Goal: Find specific fact: Find specific fact

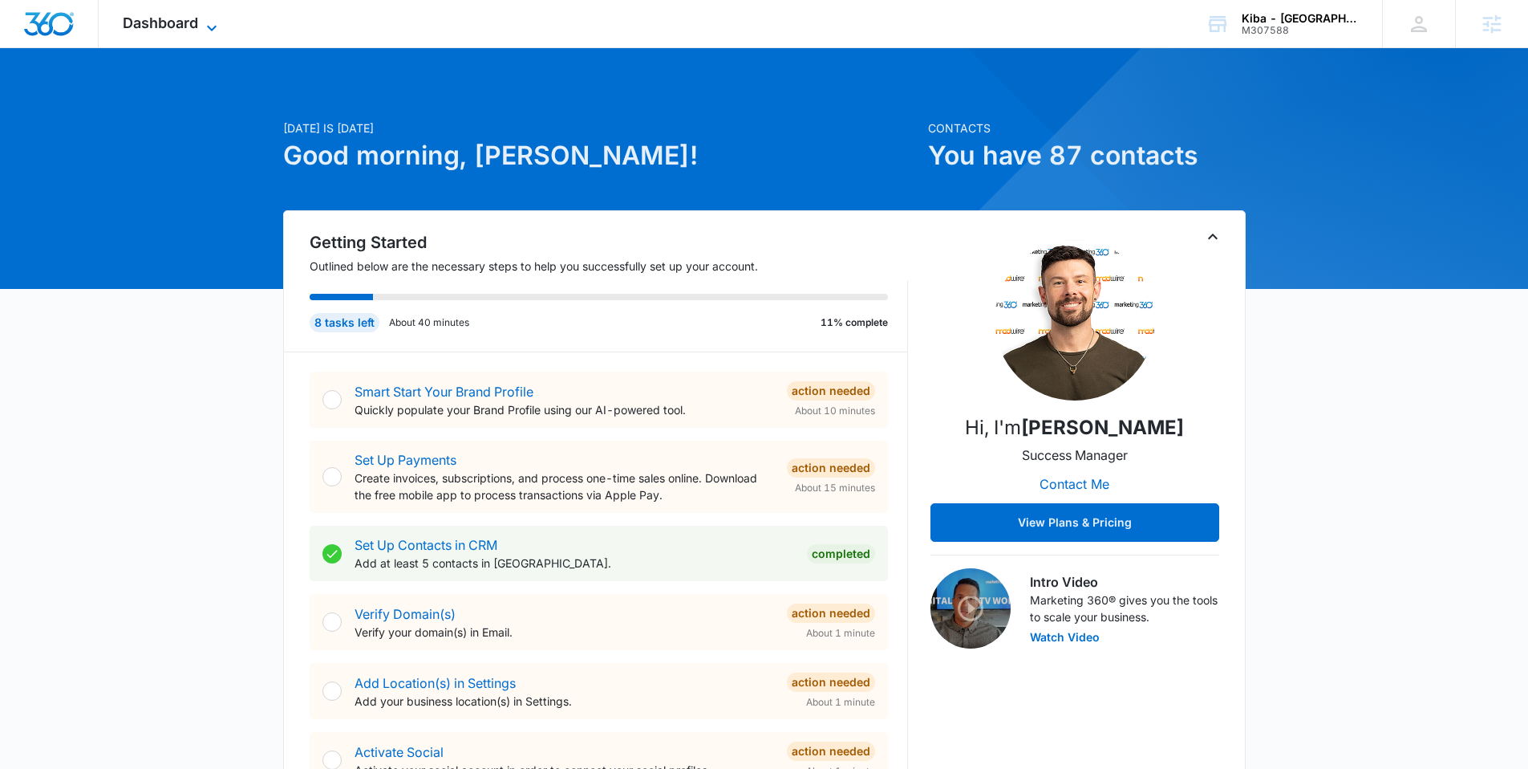
click at [172, 19] on span "Dashboard" at bounding box center [160, 22] width 75 height 17
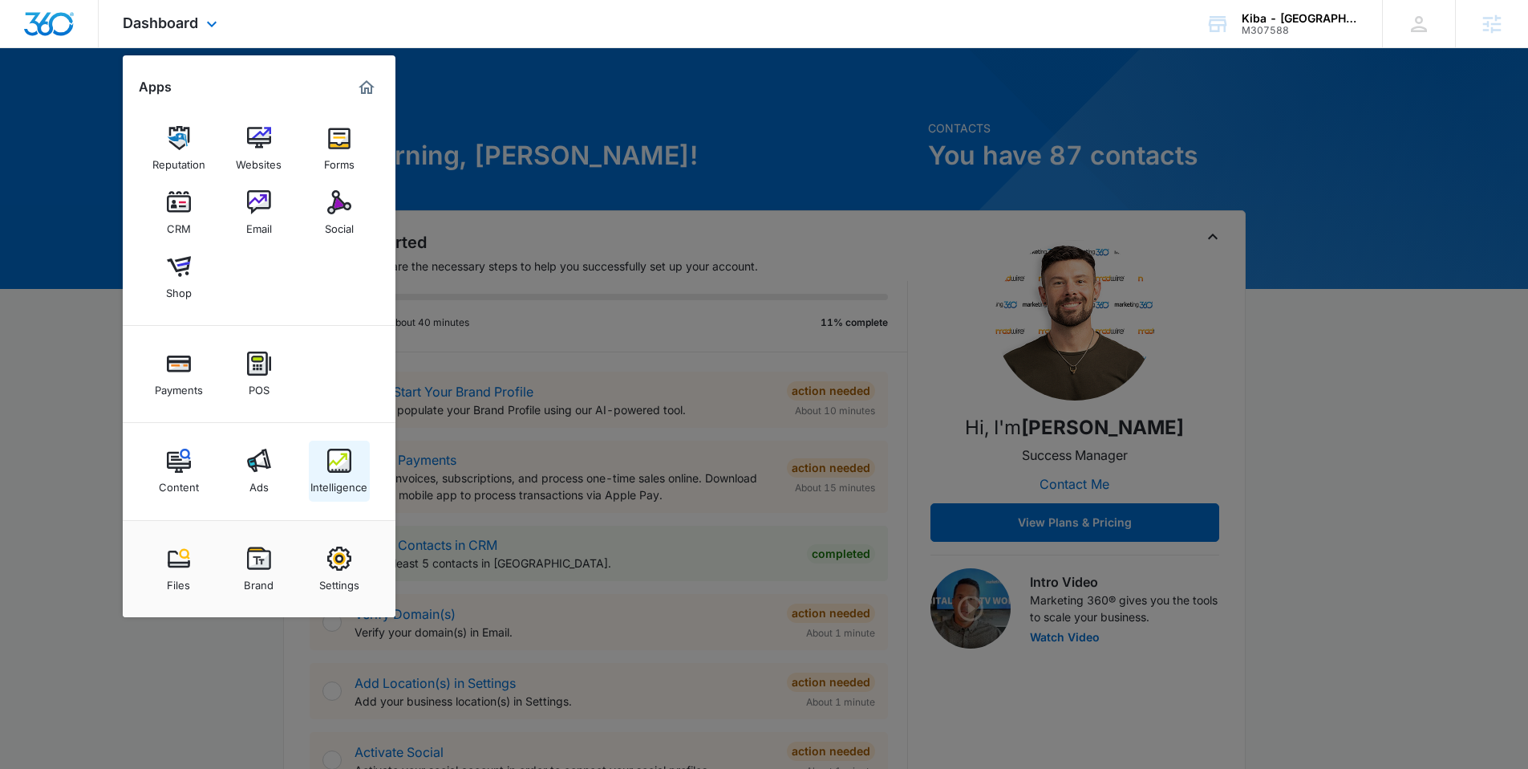
click at [337, 471] on img at bounding box center [339, 460] width 24 height 24
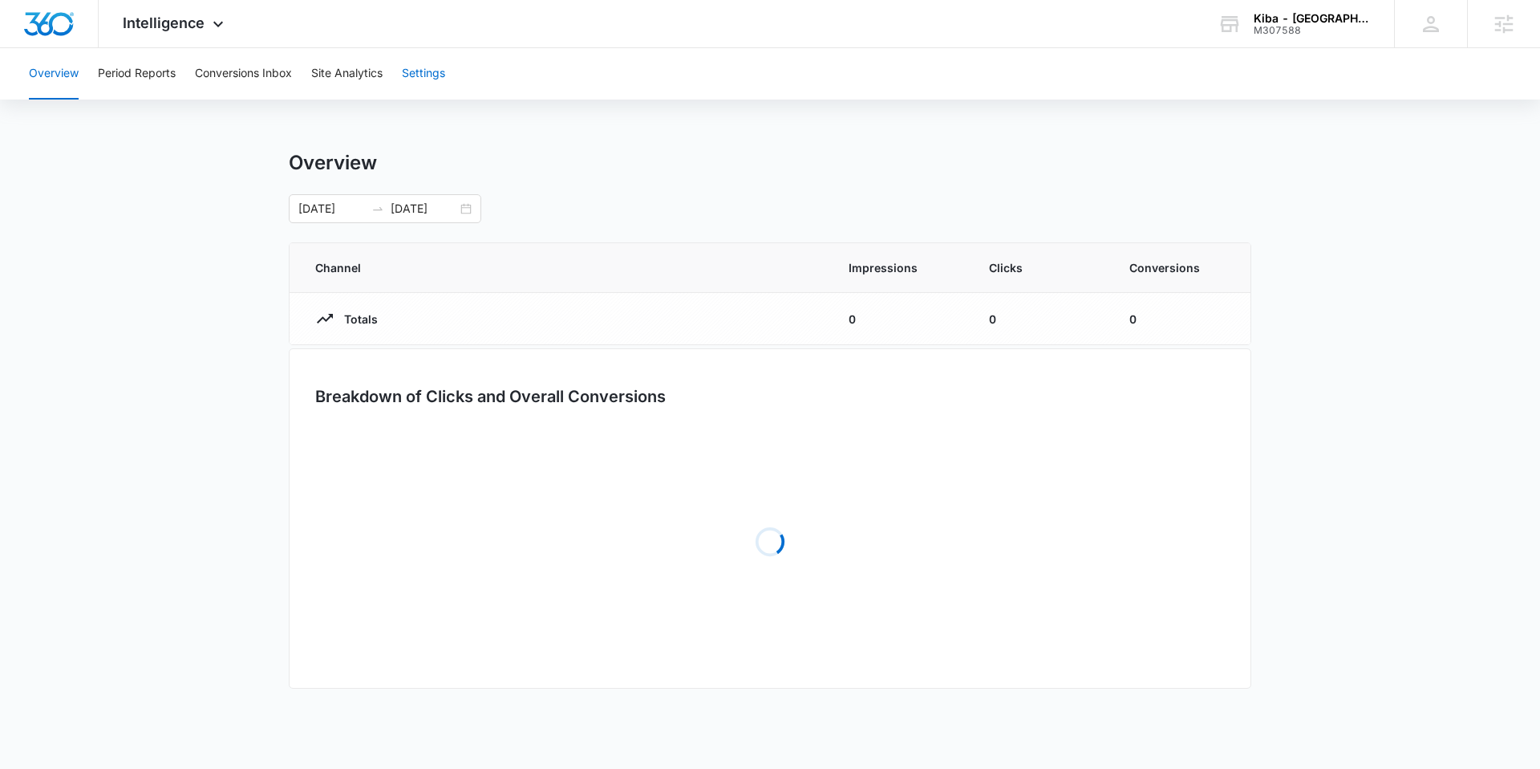
click at [416, 87] on button "Settings" at bounding box center [423, 73] width 43 height 51
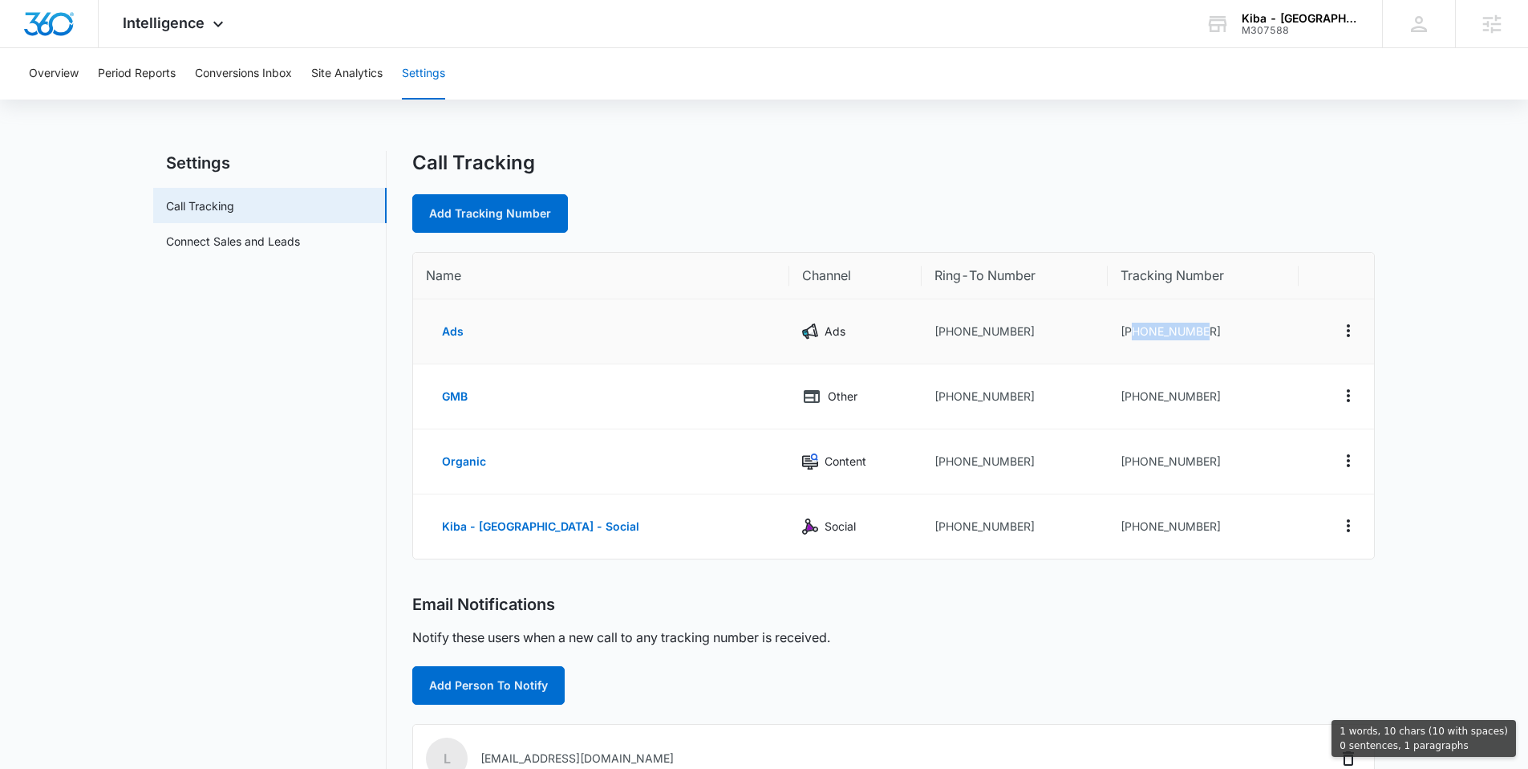
drag, startPoint x: 1219, startPoint y: 329, endPoint x: 1106, endPoint y: 334, distance: 113.2
click at [1108, 334] on td "[PHONE_NUMBER]" at bounding box center [1203, 331] width 190 height 65
copy td "8337343983"
drag, startPoint x: 1192, startPoint y: 326, endPoint x: 1107, endPoint y: 337, distance: 85.8
click at [1108, 337] on td "[PHONE_NUMBER]" at bounding box center [1203, 331] width 190 height 65
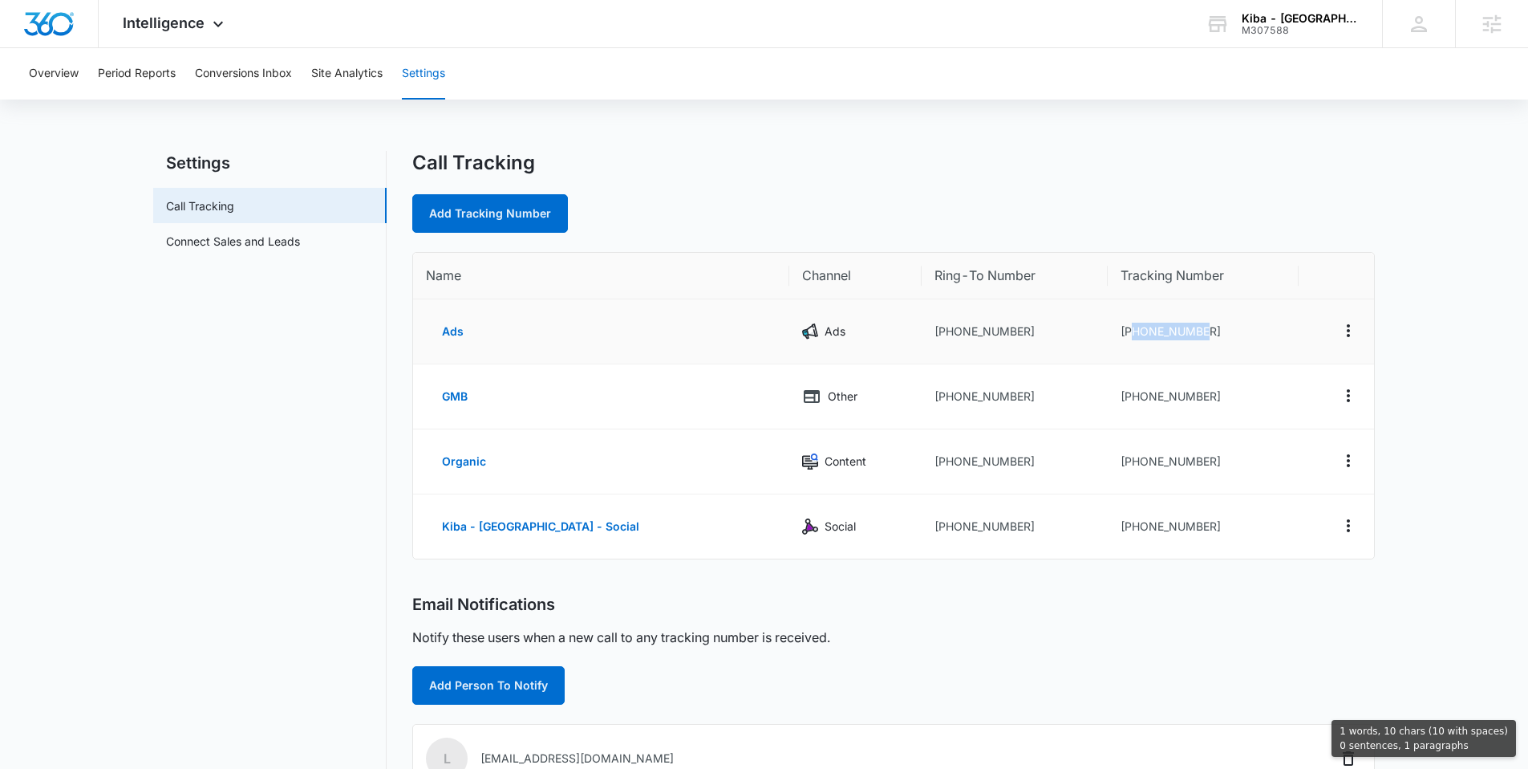
copy td "8337343983"
